Goal: Information Seeking & Learning: Learn about a topic

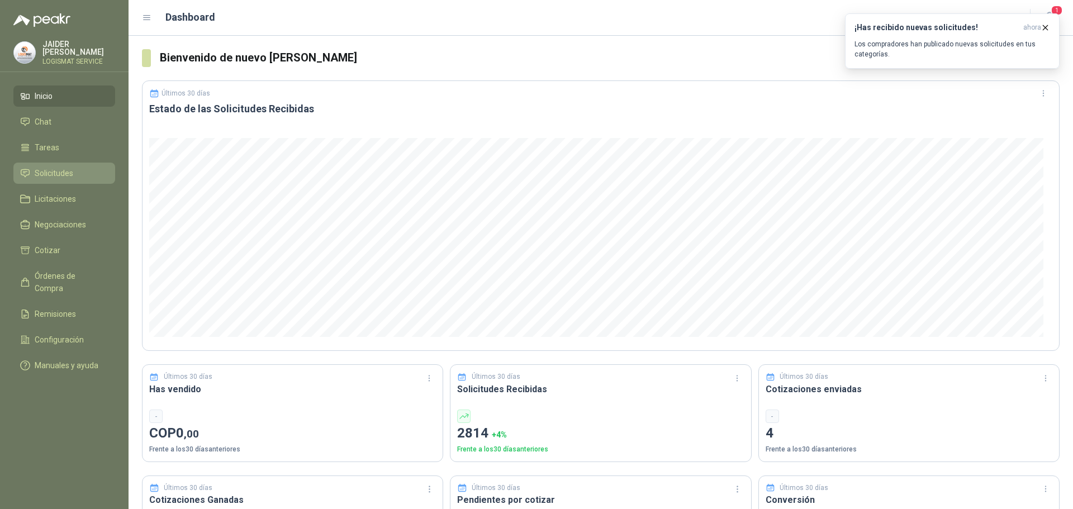
click at [47, 171] on span "Solicitudes" at bounding box center [54, 173] width 39 height 12
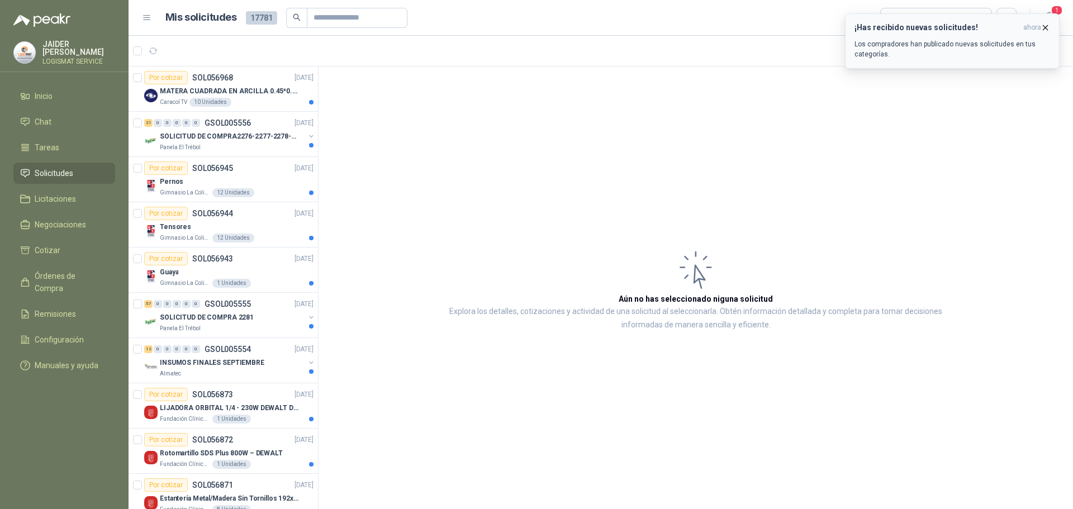
click at [1049, 29] on icon "button" at bounding box center [1046, 28] width 10 height 10
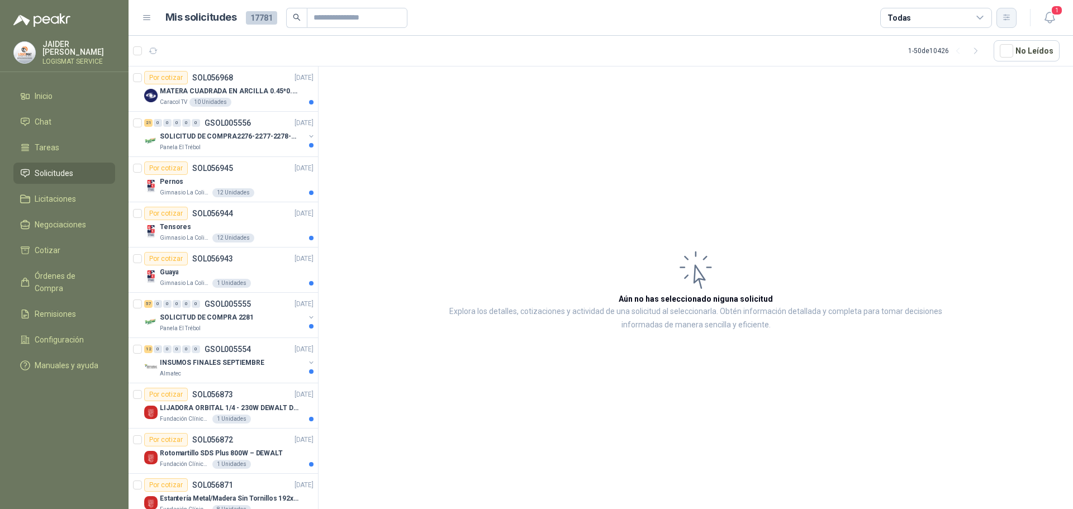
click at [1004, 17] on icon "button" at bounding box center [1007, 18] width 10 height 10
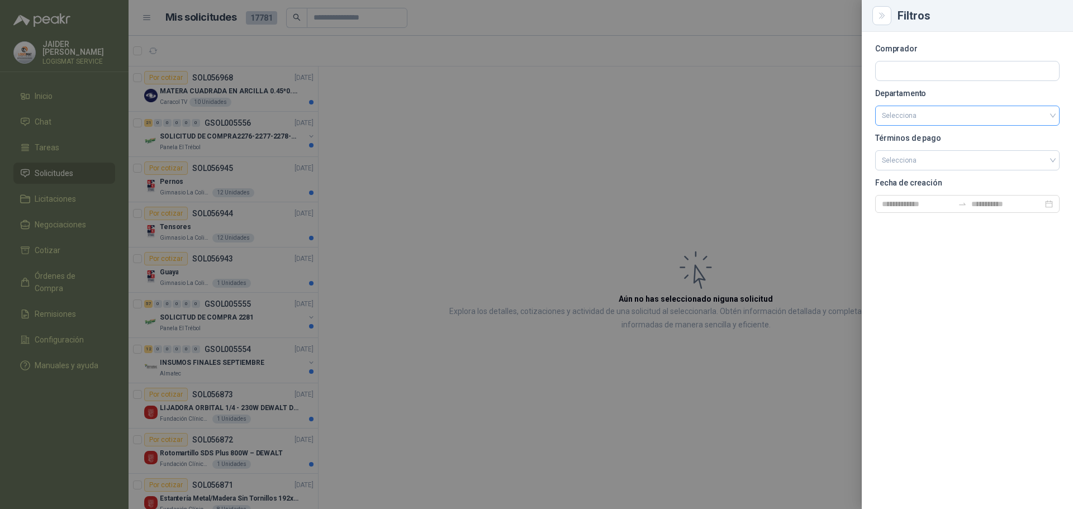
click at [933, 119] on input "search" at bounding box center [967, 115] width 171 height 19
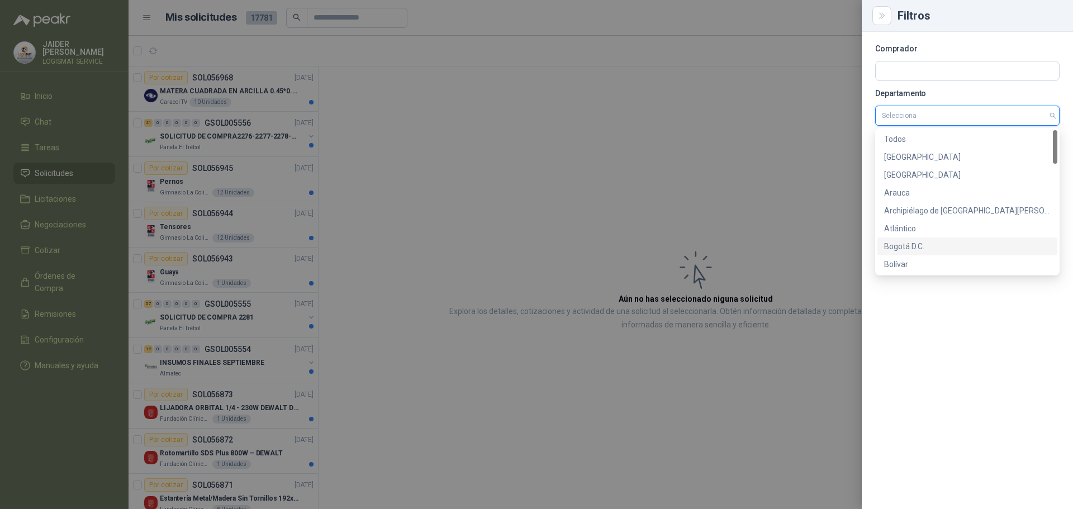
click at [902, 244] on div "Bogotá D.C." at bounding box center [968, 246] width 167 height 12
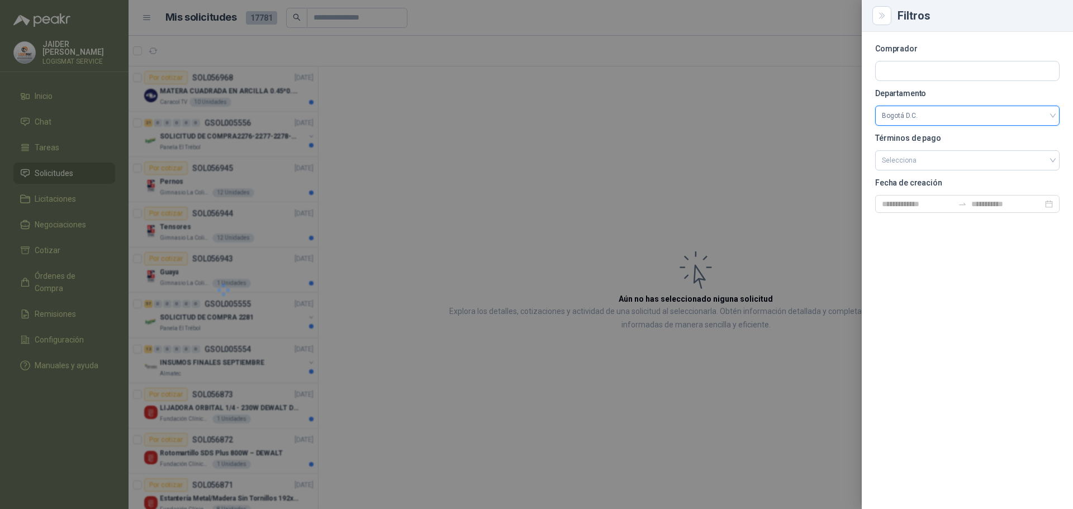
drag, startPoint x: 579, startPoint y: 219, endPoint x: 585, endPoint y: 220, distance: 5.6
click at [582, 219] on div at bounding box center [536, 254] width 1073 height 509
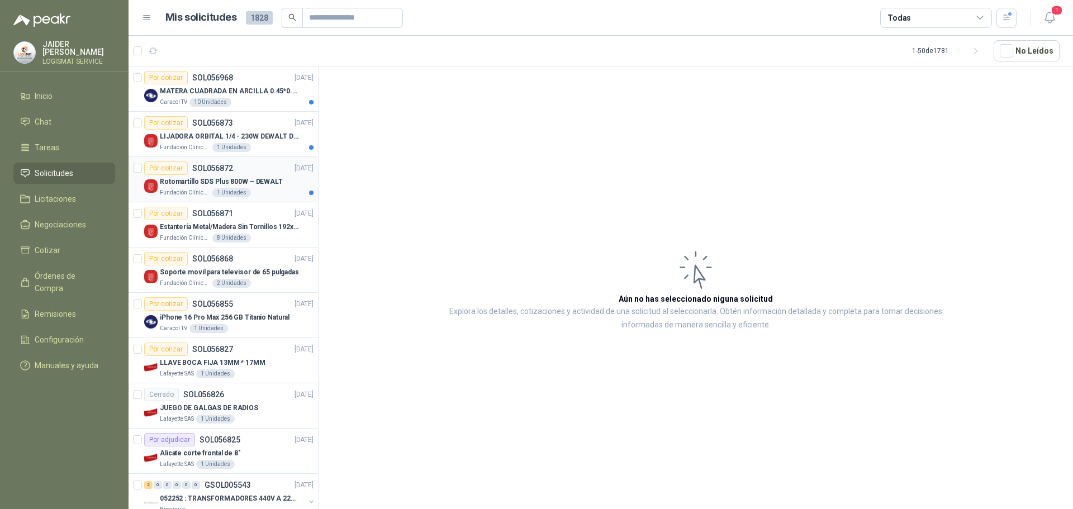
click at [258, 185] on p "Rotomartillo SDS Plus 800W – DEWALT" at bounding box center [221, 182] width 123 height 11
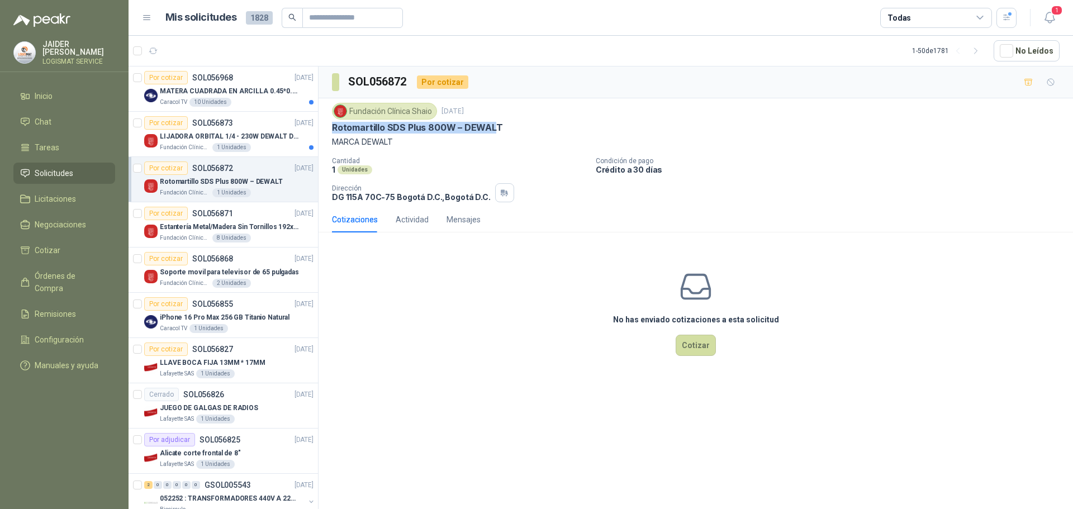
drag, startPoint x: 495, startPoint y: 125, endPoint x: 326, endPoint y: 122, distance: 169.4
click at [326, 122] on div "Fundación Clínica Shaio [DATE] Rotomartillo SDS Plus 800W – DEWALT MARCA DEWALT…" at bounding box center [696, 152] width 755 height 108
copy p "Rotomartillo SDS Plus 800W – DEWAL"
drag, startPoint x: 499, startPoint y: 106, endPoint x: 499, endPoint y: 117, distance: 11.2
click at [499, 115] on div "Fundación Clínica Shaio [DATE]" at bounding box center [696, 111] width 728 height 17
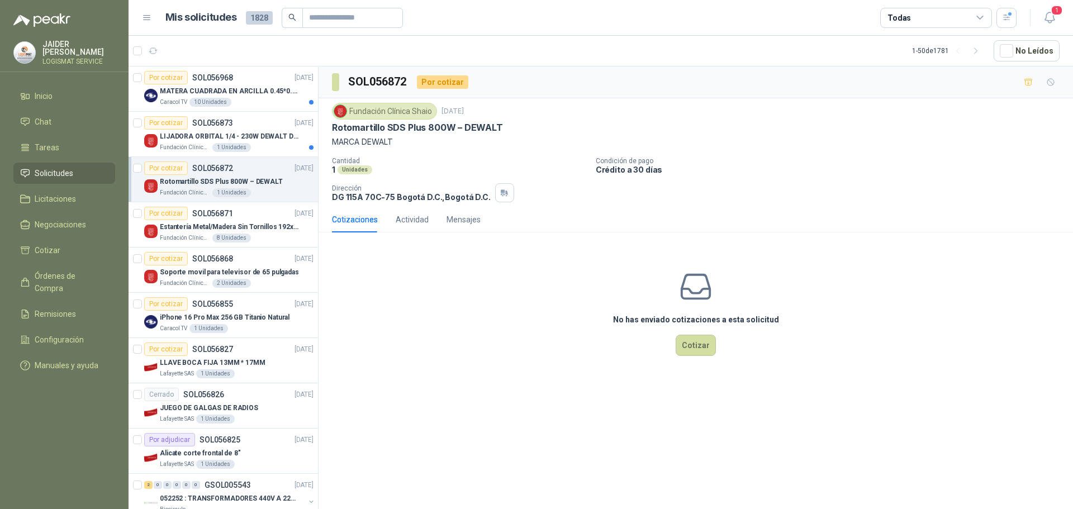
drag, startPoint x: 502, startPoint y: 140, endPoint x: 502, endPoint y: 133, distance: 6.7
click at [502, 136] on p "MARCA DEWALT" at bounding box center [696, 142] width 728 height 12
click at [260, 94] on p "MATERA CUADRADA EN ARCILLA 0.45*0.45*0.40" at bounding box center [229, 91] width 139 height 11
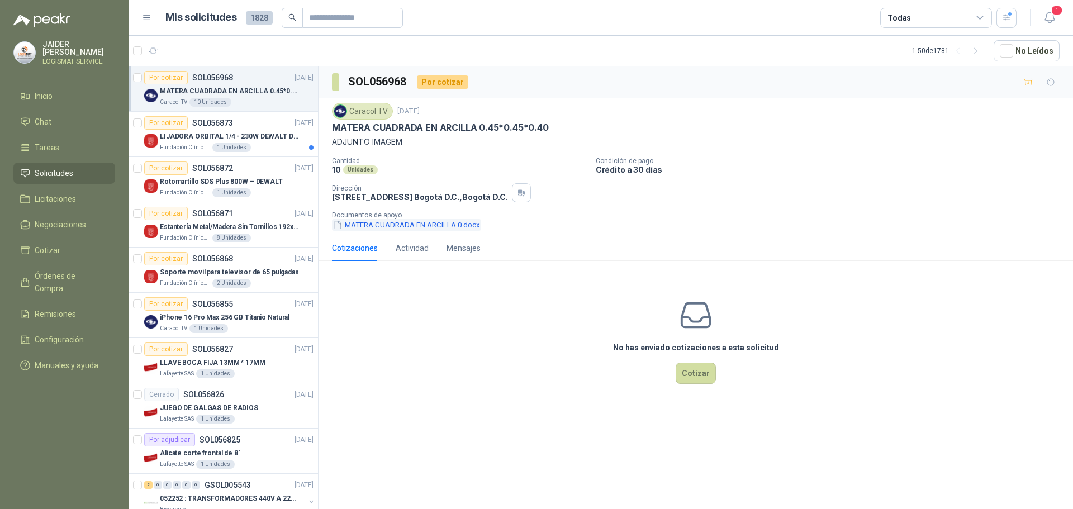
click at [427, 229] on button "MATERA CUADRADA EN ARCILLA 0.docx" at bounding box center [406, 225] width 149 height 12
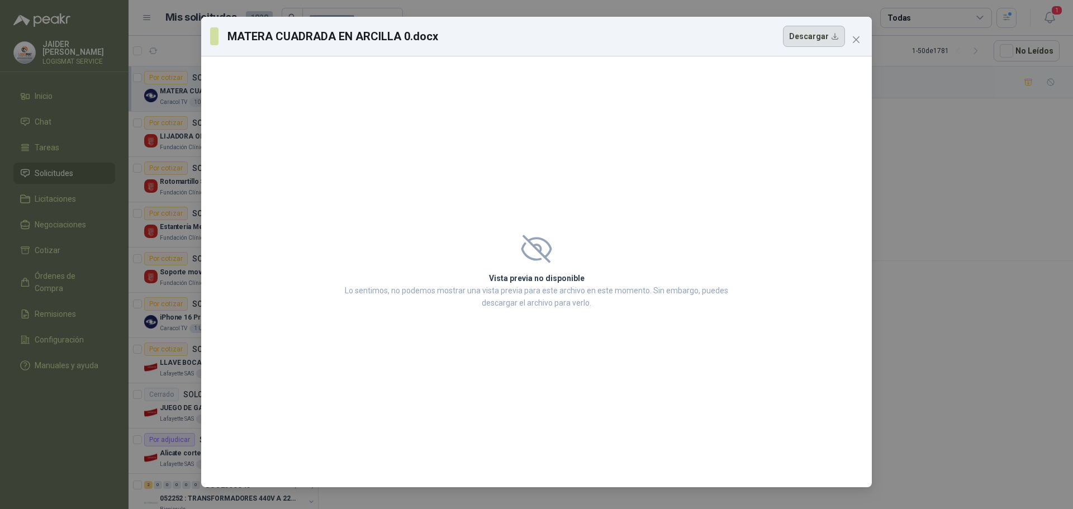
click at [807, 37] on button "Descargar" at bounding box center [814, 36] width 62 height 21
click at [853, 34] on button "Close" at bounding box center [857, 40] width 18 height 18
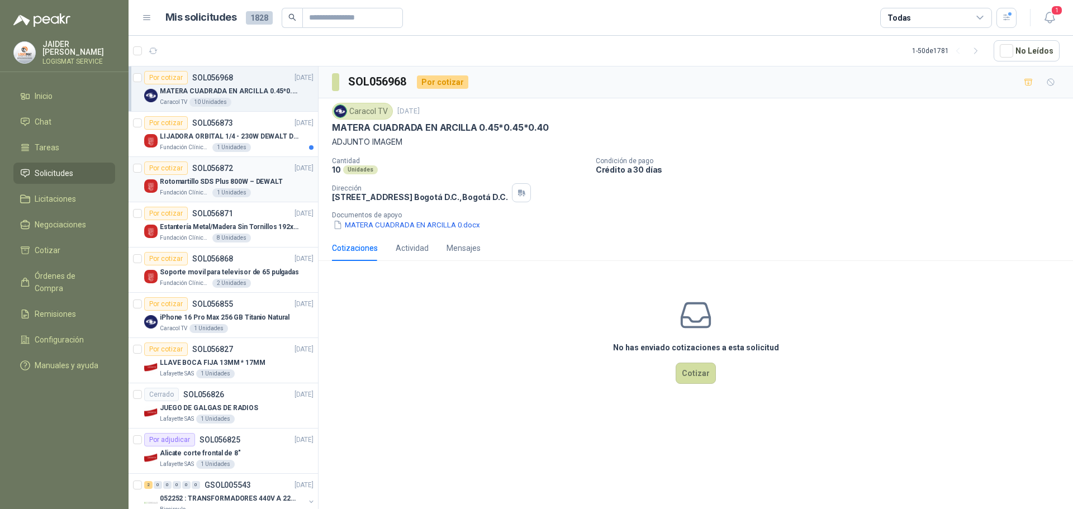
click at [253, 177] on p "Rotomartillo SDS Plus 800W – DEWALT" at bounding box center [221, 182] width 123 height 11
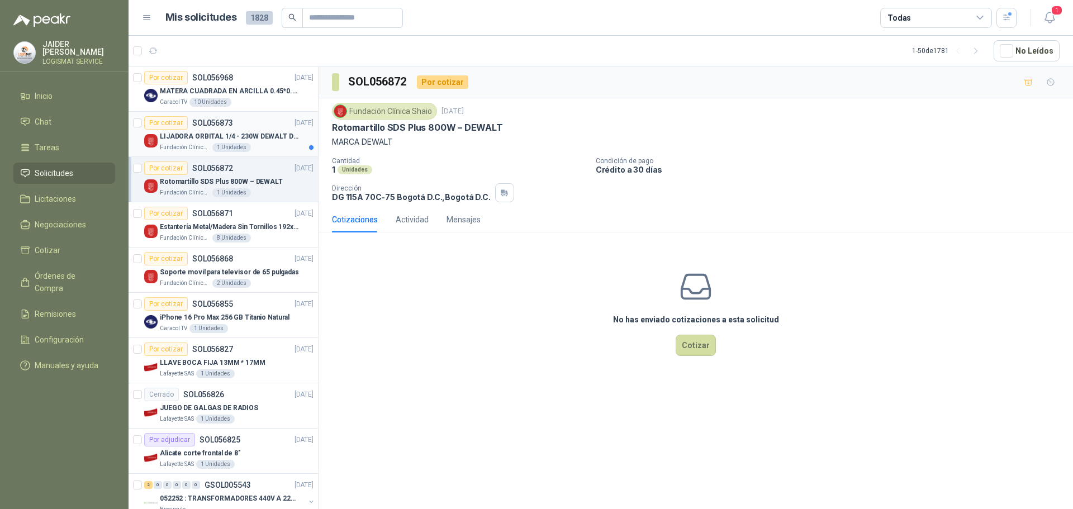
click at [214, 128] on div "Por cotizar SOL056873" at bounding box center [188, 122] width 89 height 13
drag, startPoint x: 568, startPoint y: 123, endPoint x: 319, endPoint y: 134, distance: 249.6
click at [319, 134] on div "Fundación Clínica Shaio [DATE] LIJADORA ORBITAL 1/4 - 230W DEWALT DWE6411-B3 MA…" at bounding box center [696, 152] width 755 height 108
copy p "LIJADORA ORBITAL 1/4 - 230W DEWALT DWE6411-B3"
click at [517, 162] on p "Cantidad" at bounding box center [459, 161] width 255 height 8
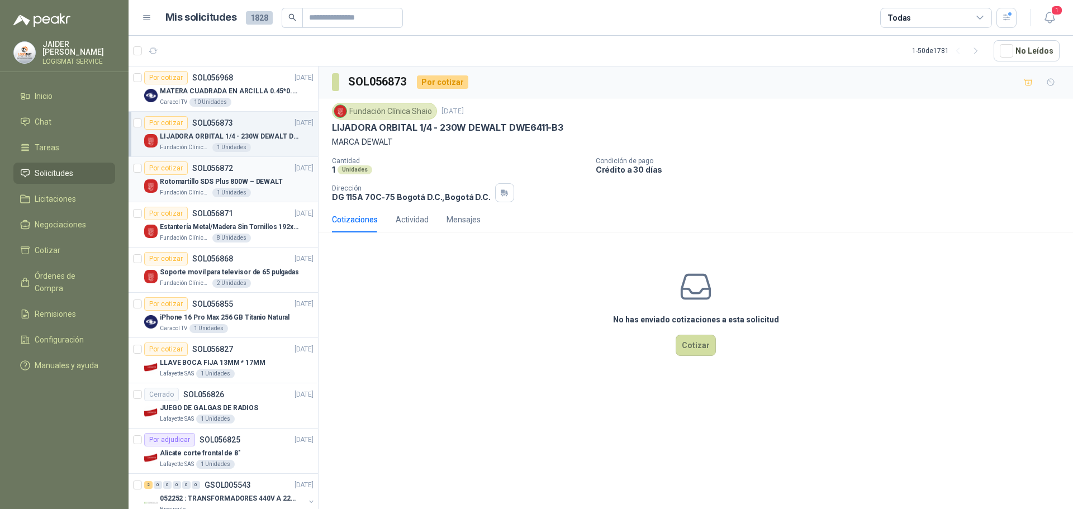
click at [262, 178] on p "Rotomartillo SDS Plus 800W – DEWALT" at bounding box center [221, 182] width 123 height 11
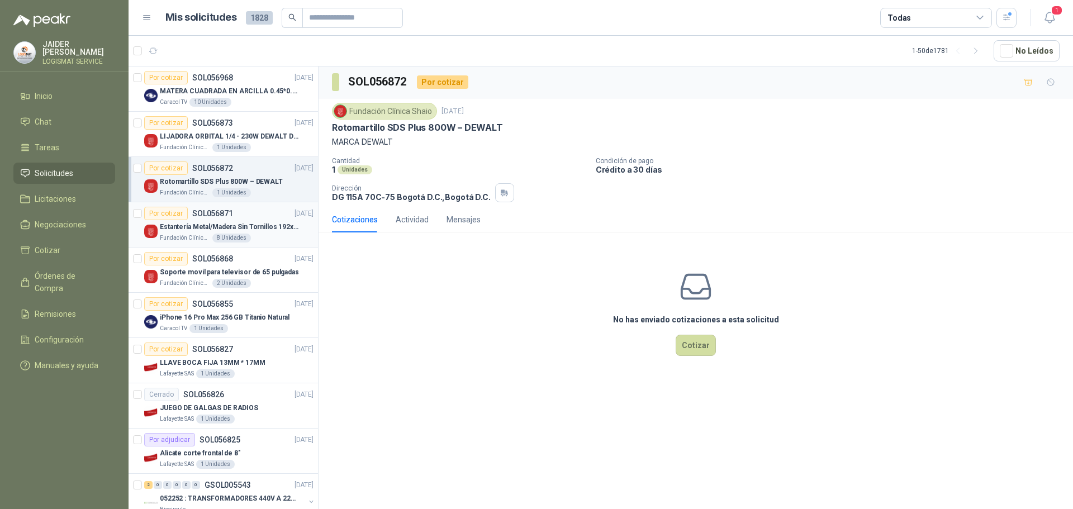
click at [263, 224] on p "Estantería Metal/Madera Sin Tornillos 192x100x50 cm 5 Niveles Gris" at bounding box center [229, 227] width 139 height 11
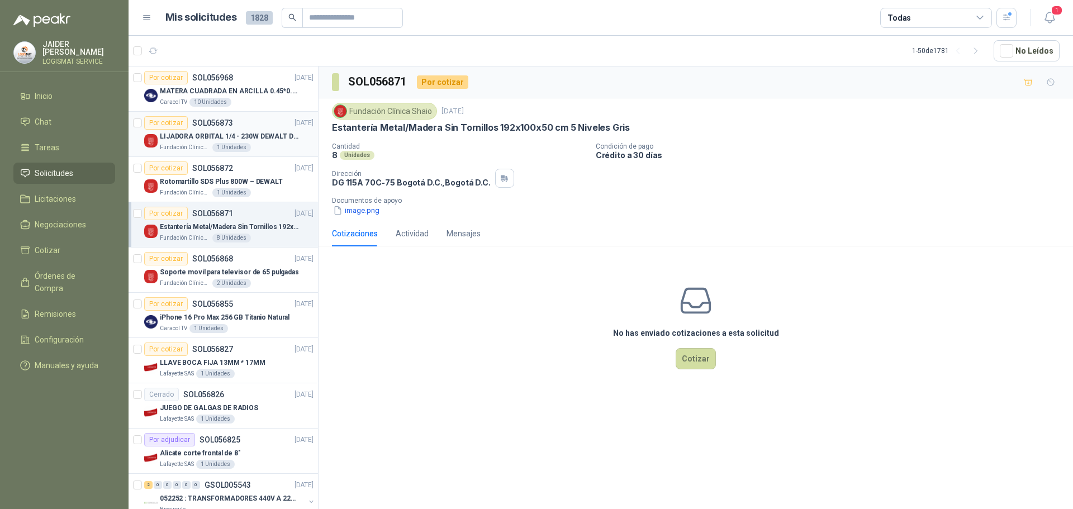
click at [268, 148] on div "Fundación Clínica Shaio 1 Unidades" at bounding box center [237, 147] width 154 height 9
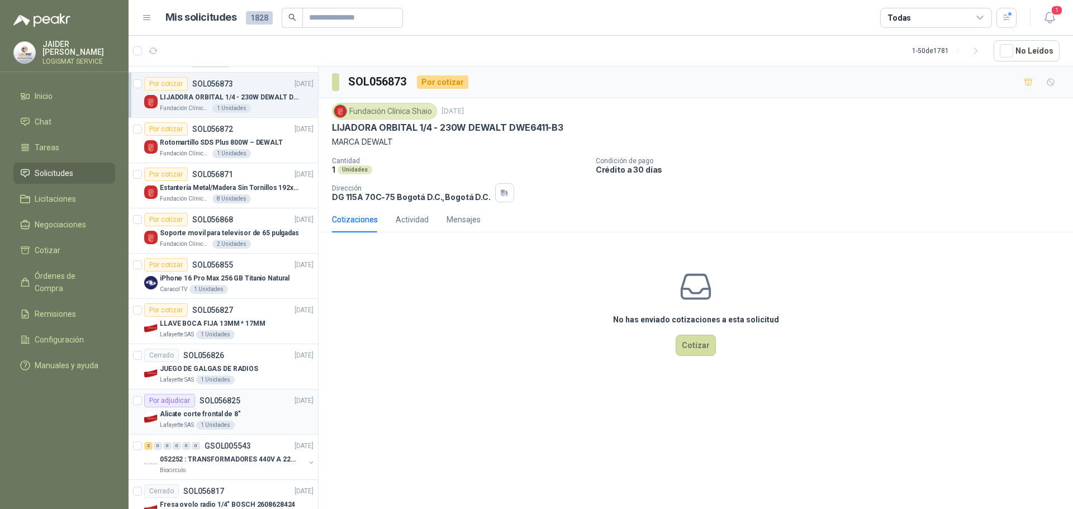
scroll to position [112, 0]
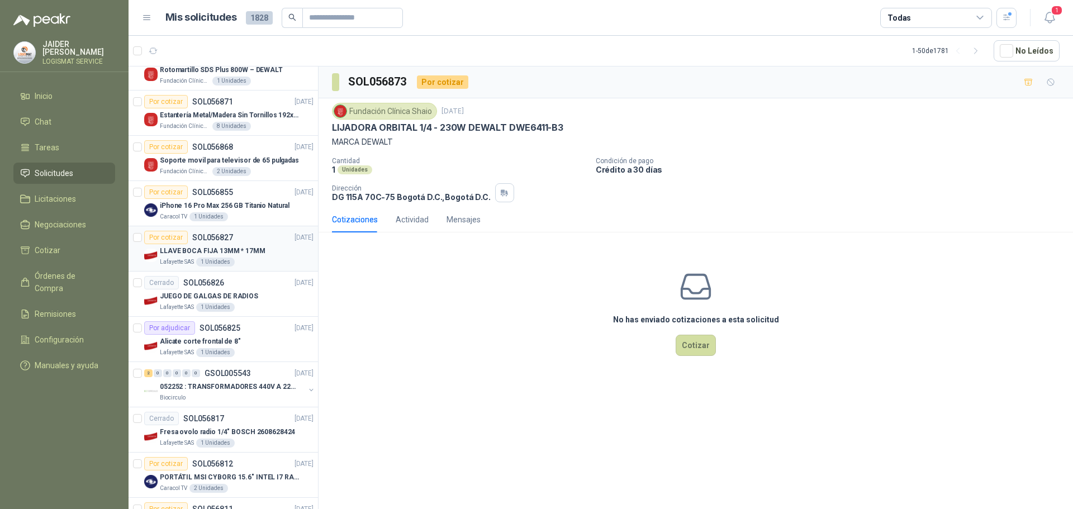
click at [262, 254] on div "LLAVE BOCA FIJA 13MM * 17MM" at bounding box center [237, 250] width 154 height 13
click at [245, 148] on div "Por cotizar SOL056868 [DATE]" at bounding box center [228, 146] width 169 height 13
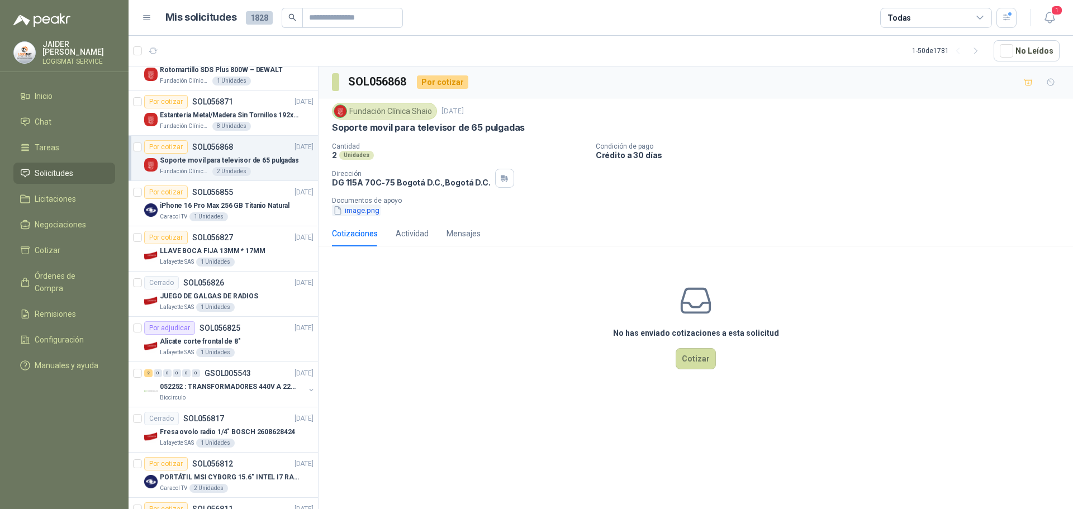
click at [367, 215] on button "image.png" at bounding box center [356, 211] width 49 height 12
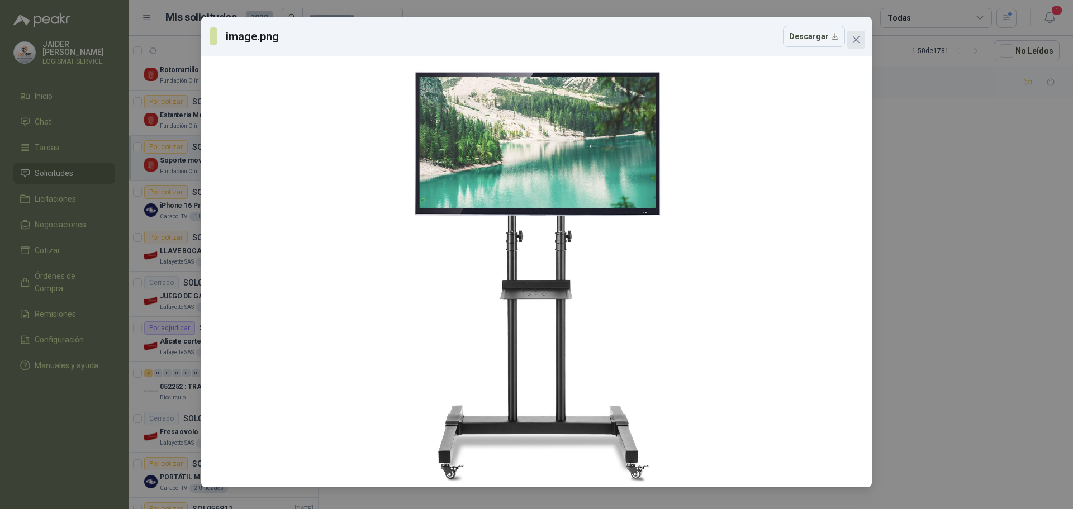
click at [858, 48] on button "Close" at bounding box center [857, 40] width 18 height 18
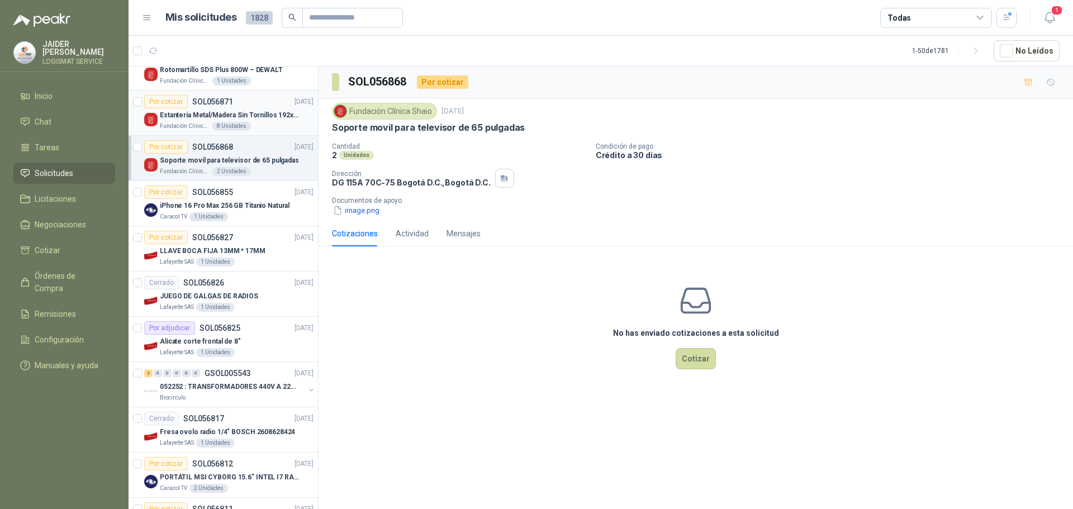
click at [262, 128] on div "Fundación Clínica Shaio 8 Unidades" at bounding box center [237, 126] width 154 height 9
click at [353, 214] on button "image.png" at bounding box center [356, 211] width 49 height 12
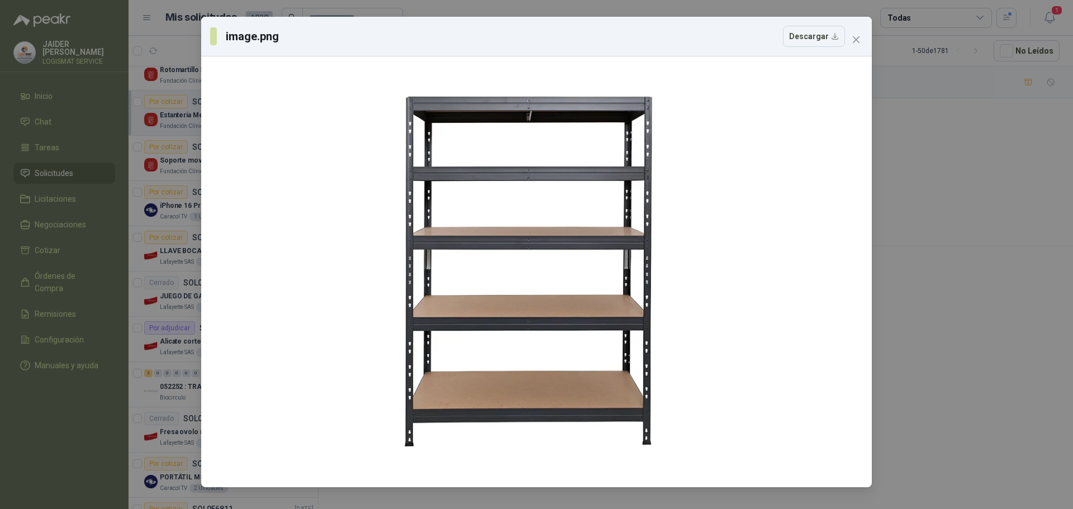
drag, startPoint x: 857, startPoint y: 34, endPoint x: 833, endPoint y: 50, distance: 28.7
click at [854, 37] on button "Close" at bounding box center [857, 40] width 18 height 18
